Goal: Book appointment/travel/reservation

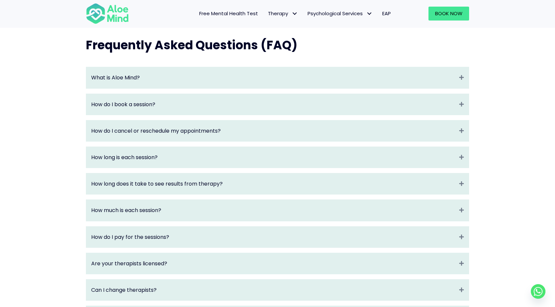
scroll to position [700, 0]
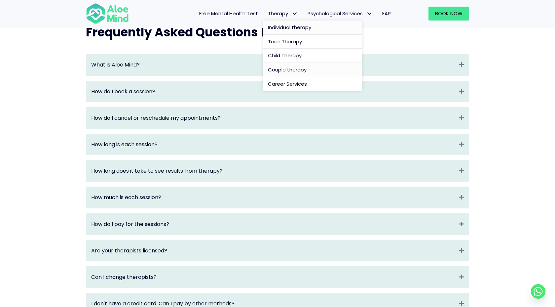
click at [278, 71] on span "Couple therapy" at bounding box center [287, 69] width 39 height 7
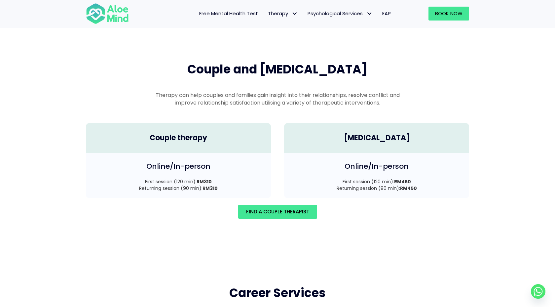
scroll to position [914, 0]
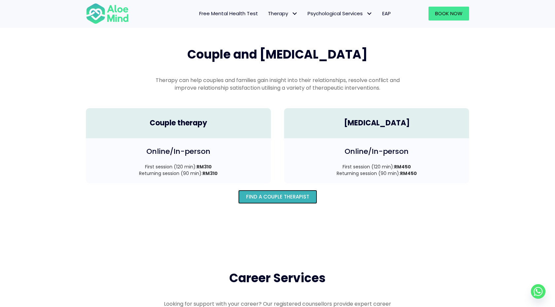
click at [260, 195] on link "Find A Couple Therapist" at bounding box center [277, 197] width 79 height 14
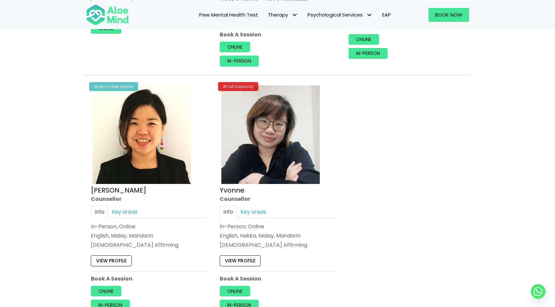
scroll to position [555, 0]
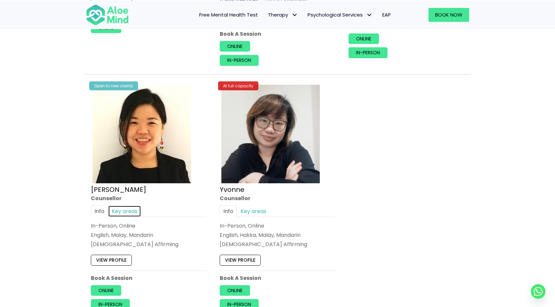
click at [136, 206] on link "Key areas" at bounding box center [124, 211] width 33 height 12
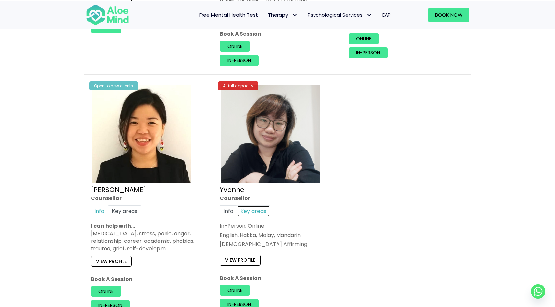
click at [257, 209] on link "Key areas" at bounding box center [253, 211] width 33 height 12
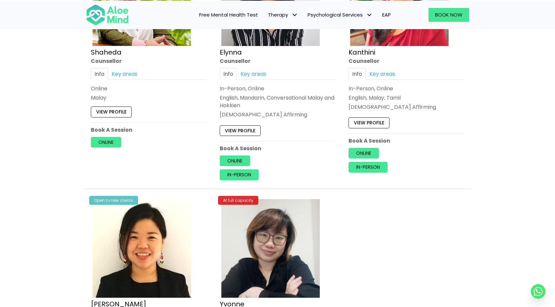
scroll to position [425, 0]
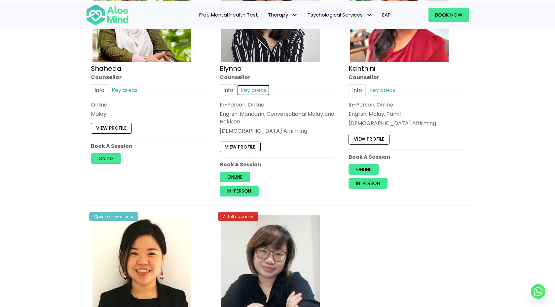
click at [259, 86] on link "Key areas" at bounding box center [253, 90] width 33 height 12
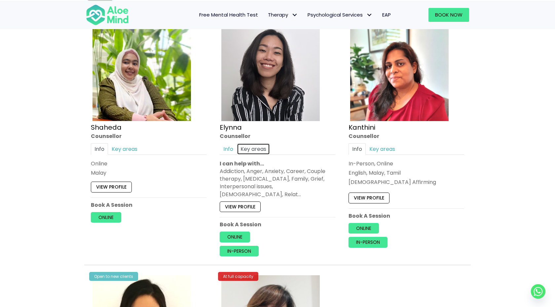
scroll to position [380, 0]
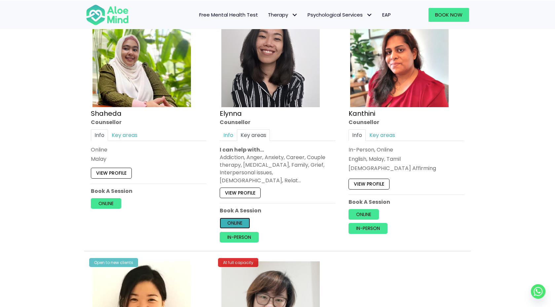
click at [239, 218] on link "Online" at bounding box center [235, 223] width 30 height 11
click at [249, 232] on link "In-person" at bounding box center [239, 237] width 39 height 11
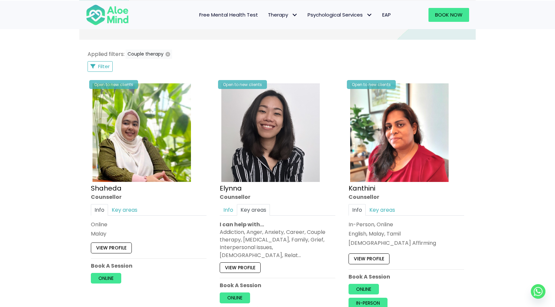
scroll to position [186, 0]
